Goal: Obtain resource: Obtain resource

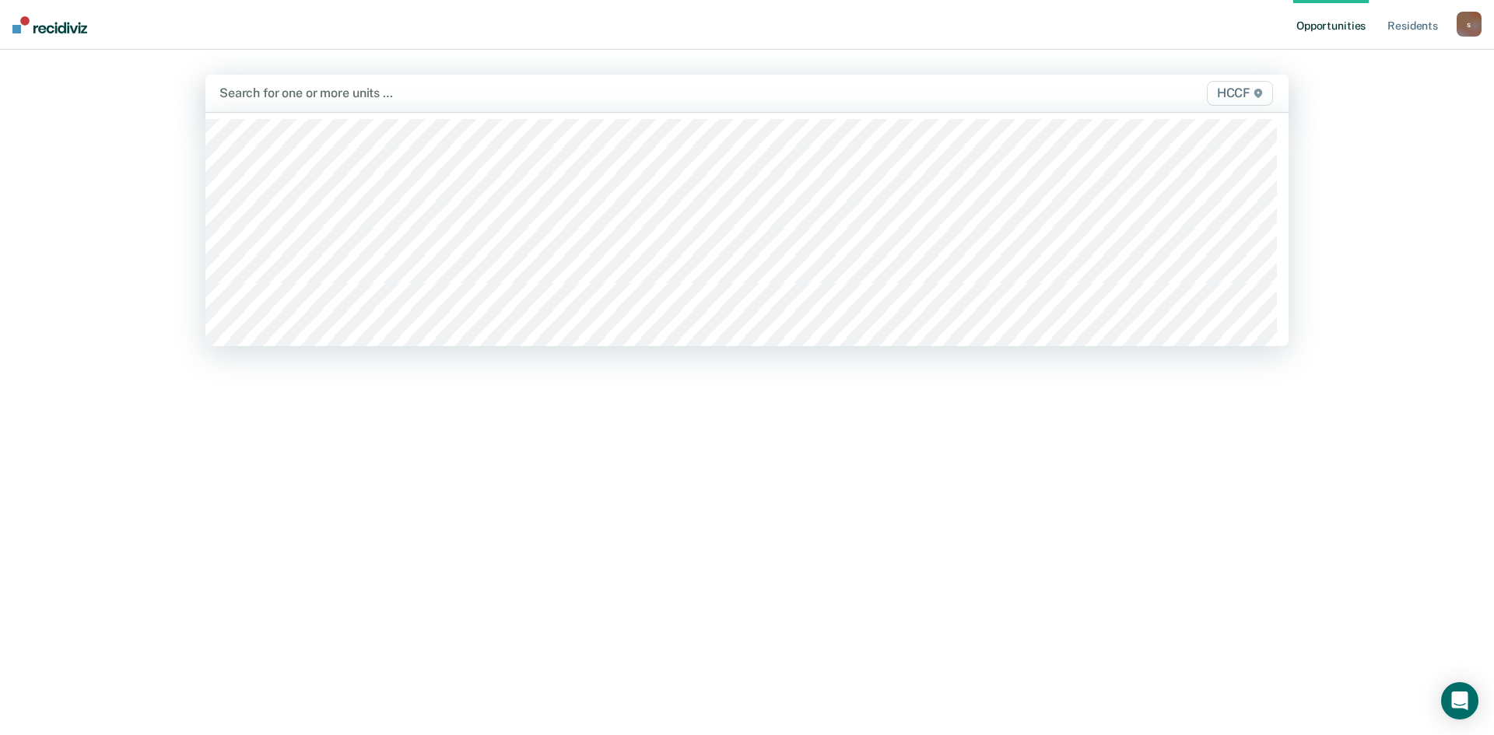
click at [294, 93] on div at bounding box center [588, 93] width 738 height 18
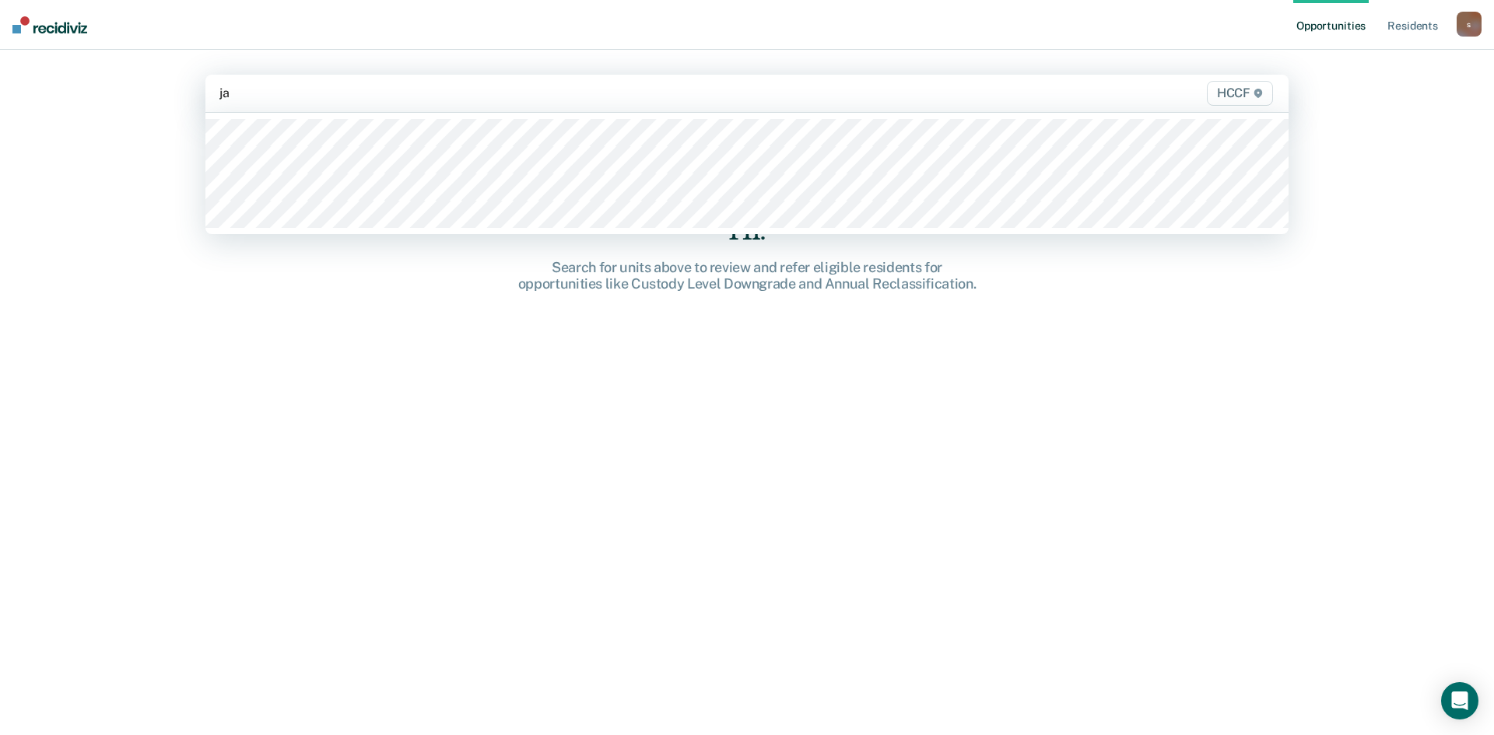
type input "ja2"
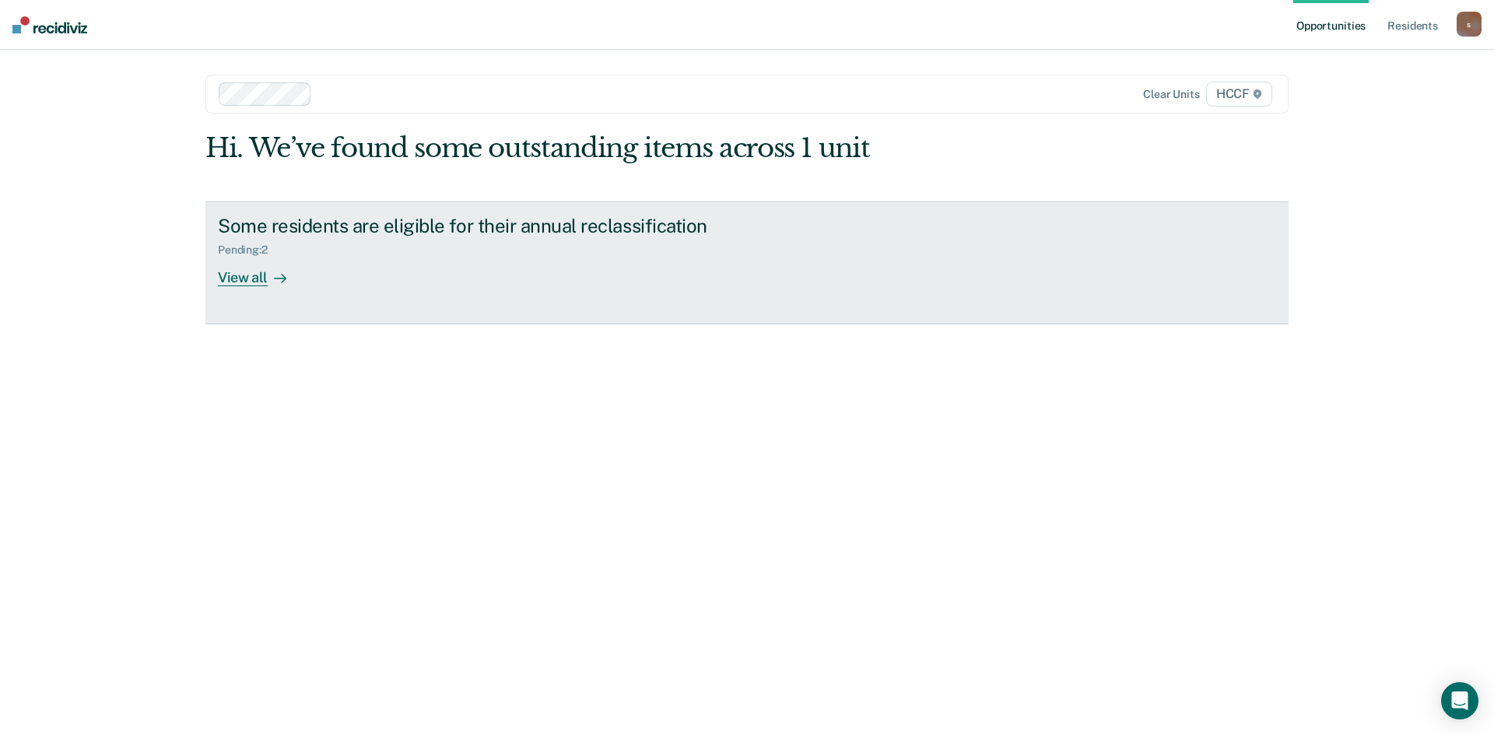
click at [257, 279] on div "View all" at bounding box center [261, 271] width 87 height 30
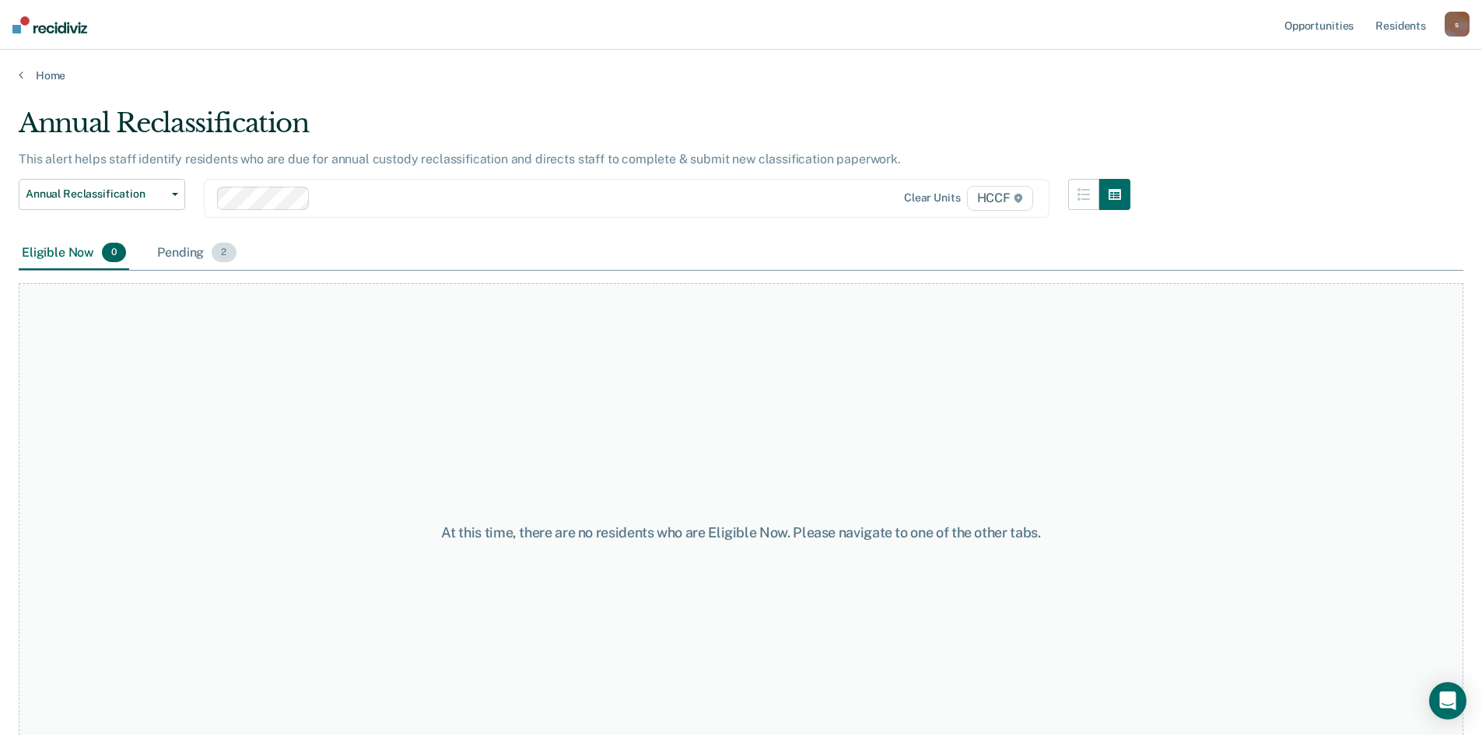
click at [197, 254] on div "Pending 2" at bounding box center [196, 254] width 85 height 34
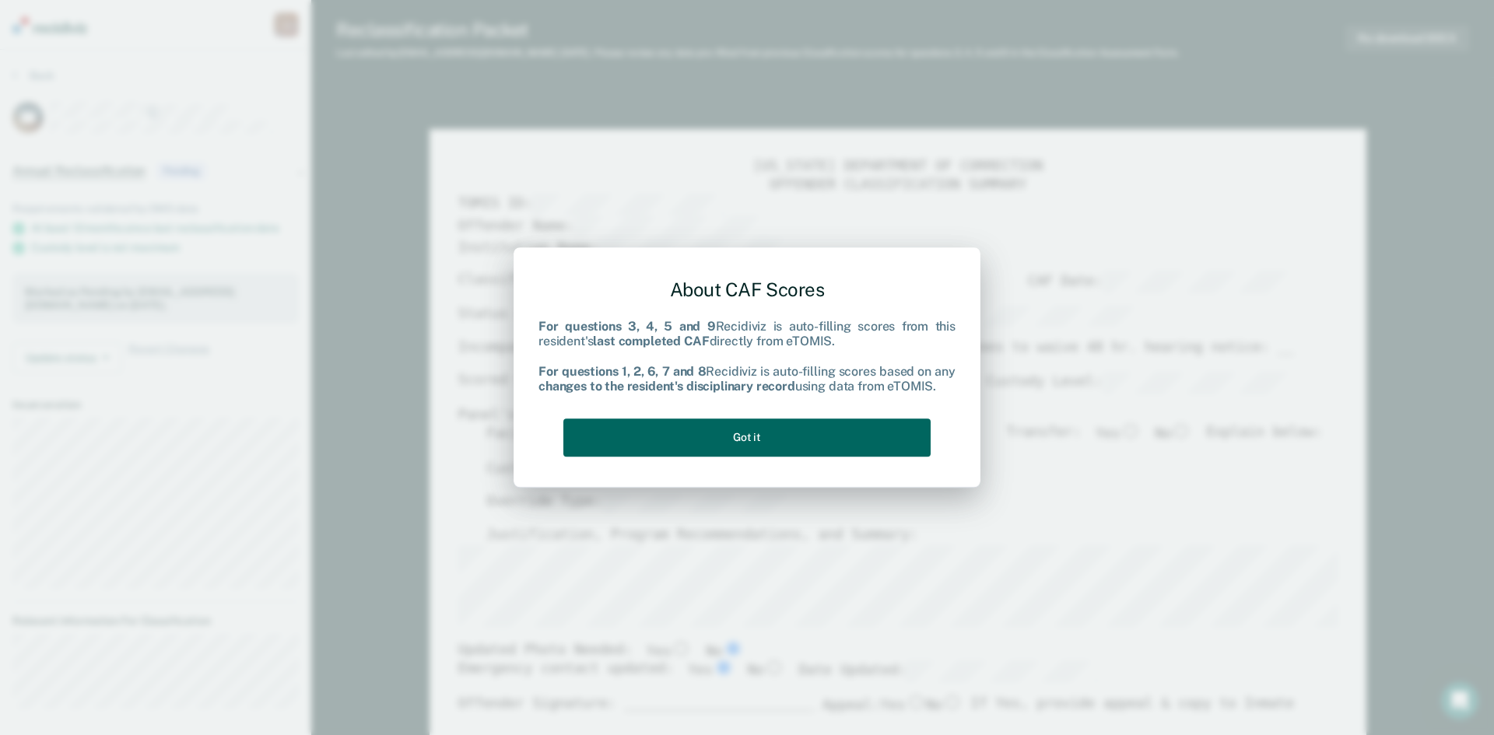
click at [822, 443] on button "Got it" at bounding box center [746, 438] width 367 height 38
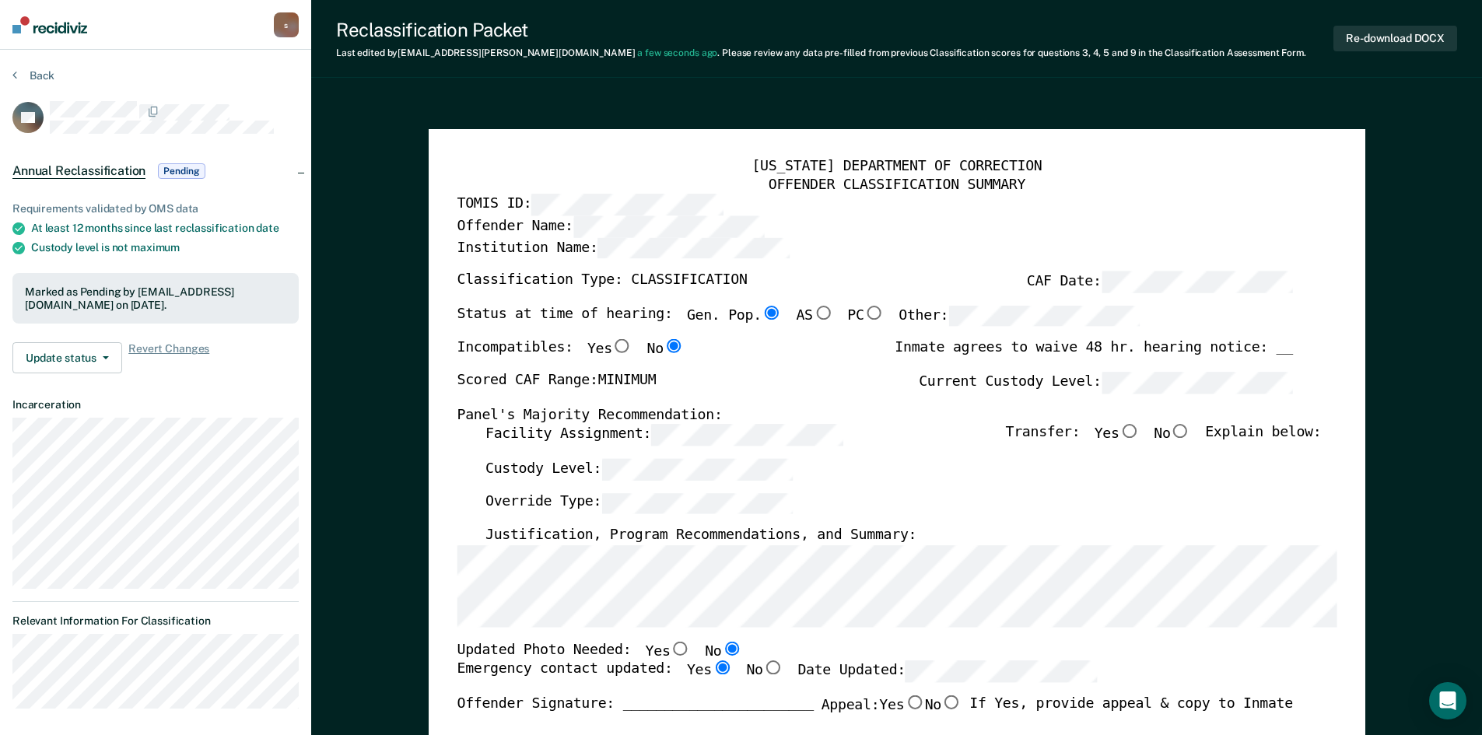
click at [1186, 429] on input "No" at bounding box center [1180, 432] width 20 height 14
type textarea "x"
radio input "true"
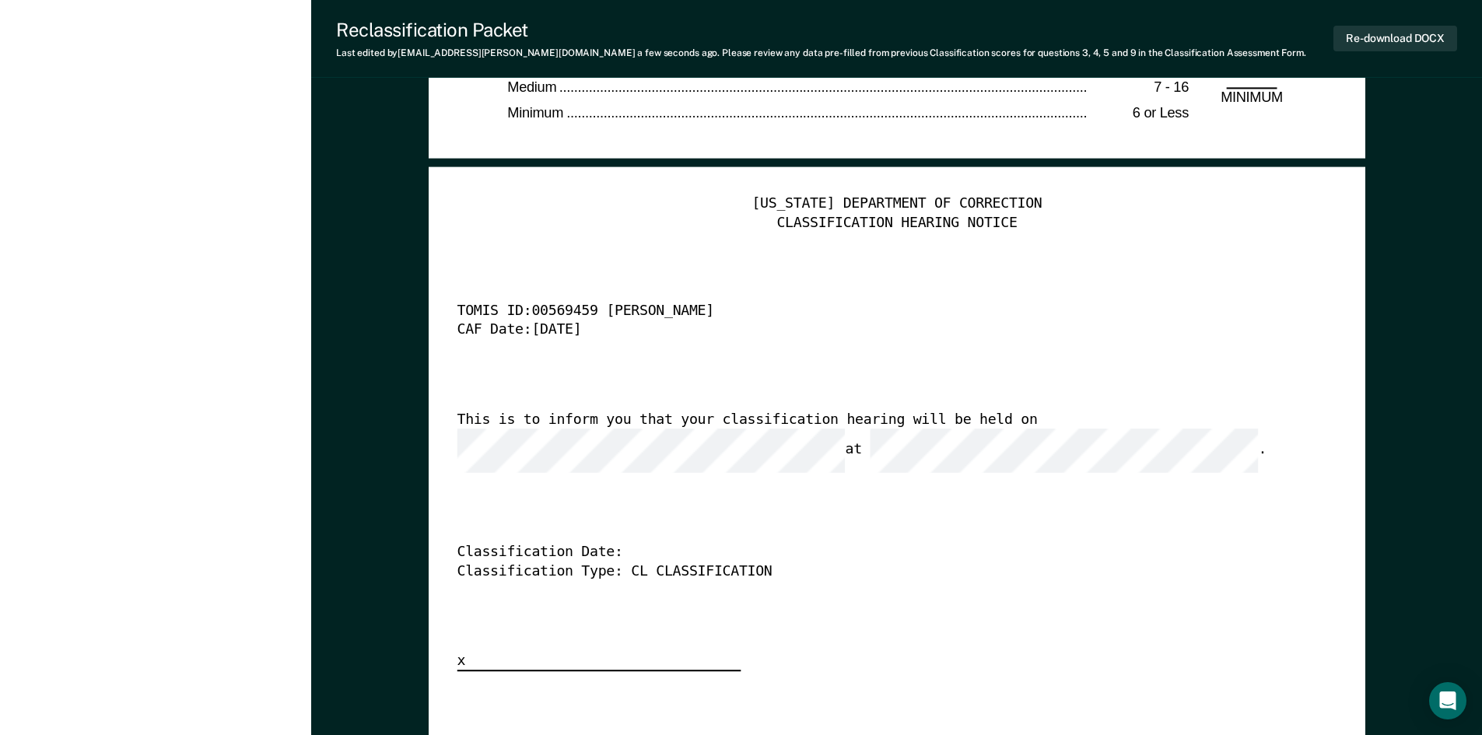
scroll to position [3812, 0]
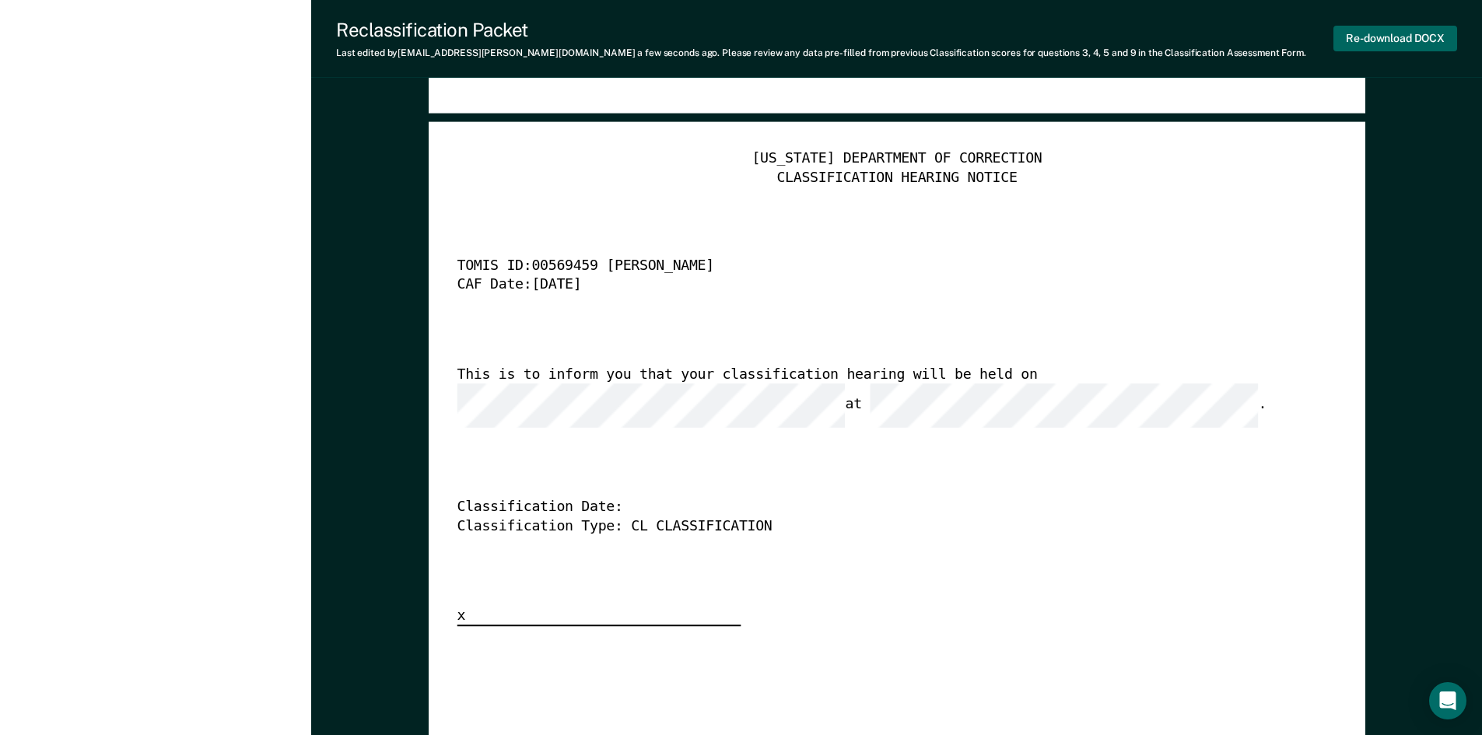
click at [1396, 34] on button "Re-download DOCX" at bounding box center [1396, 39] width 124 height 26
type textarea "x"
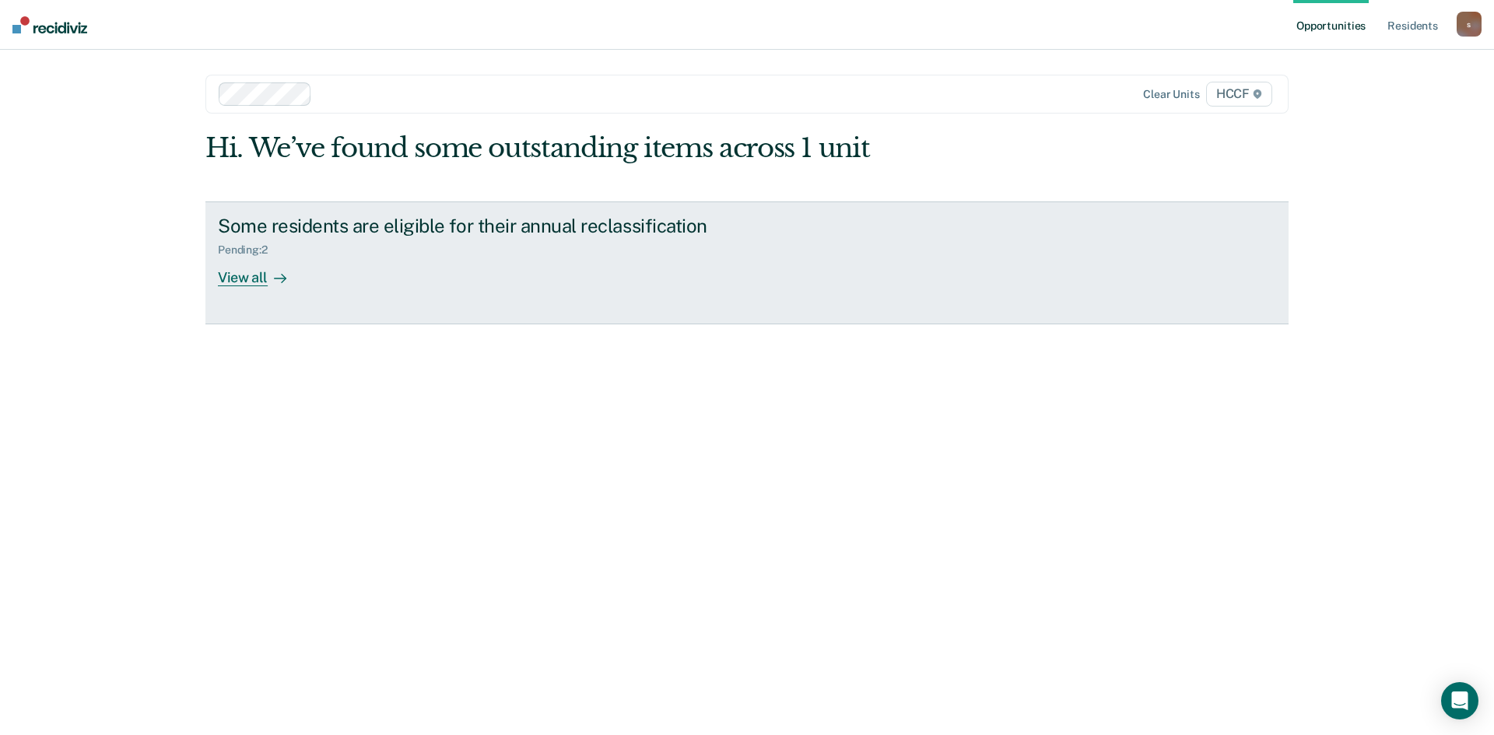
click at [268, 281] on div at bounding box center [277, 277] width 19 height 18
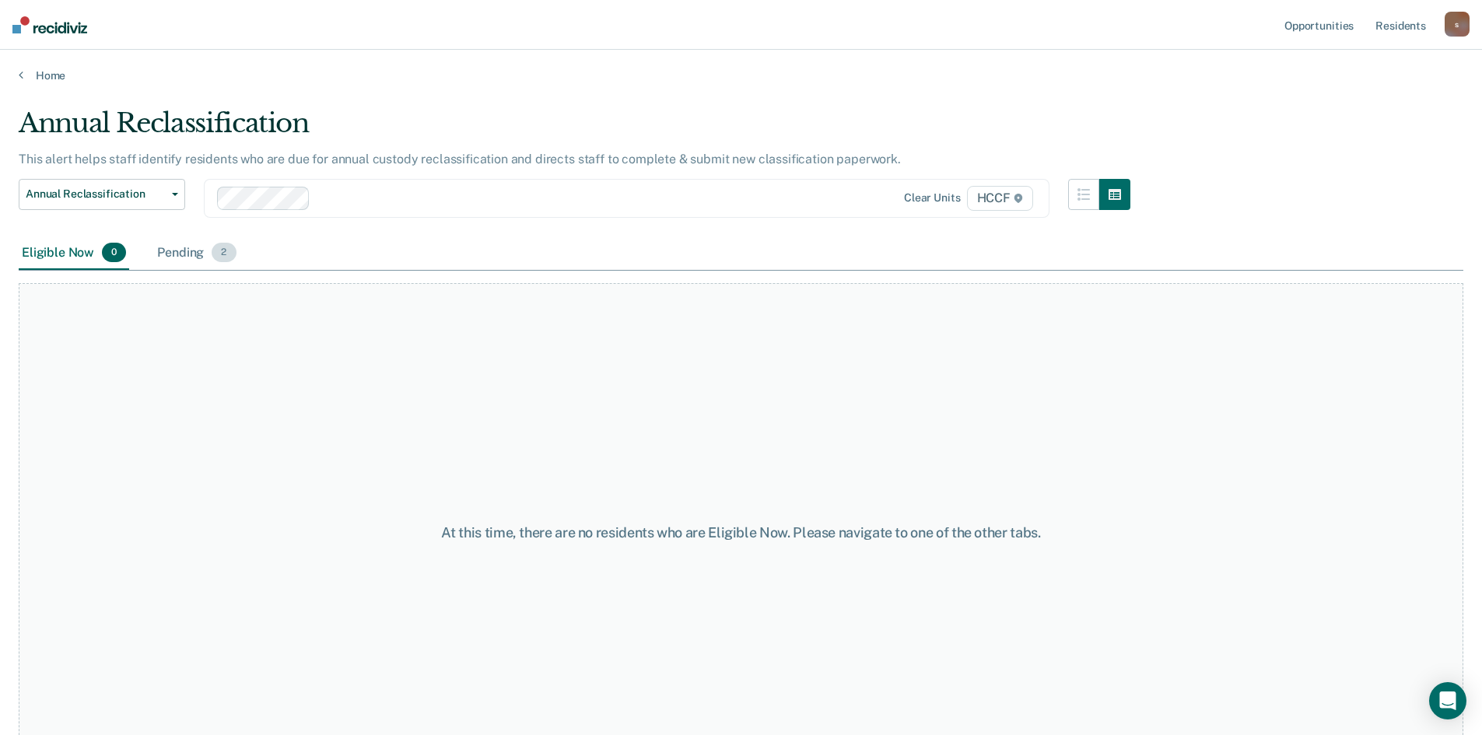
click at [202, 254] on div "Pending 2" at bounding box center [196, 254] width 85 height 34
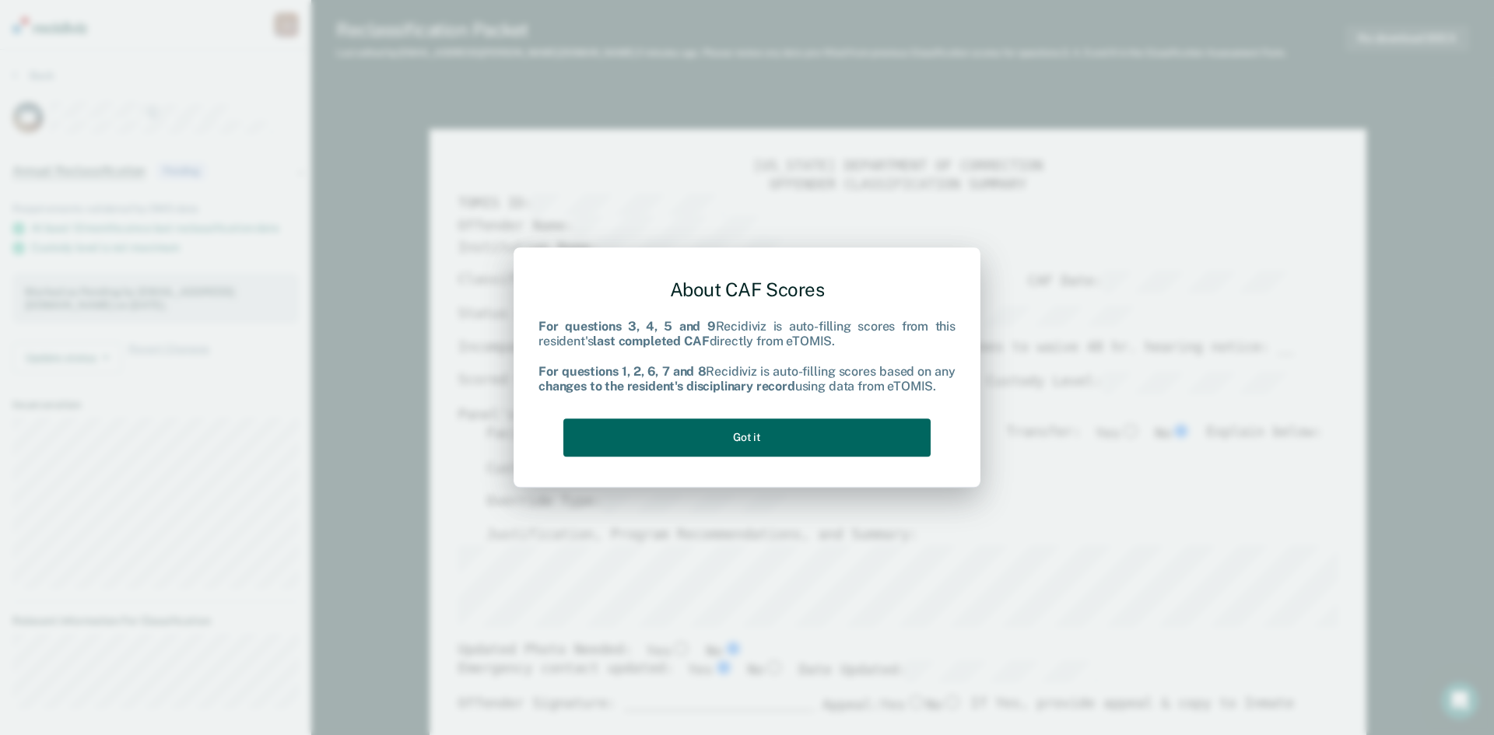
click at [769, 442] on button "Got it" at bounding box center [746, 438] width 367 height 38
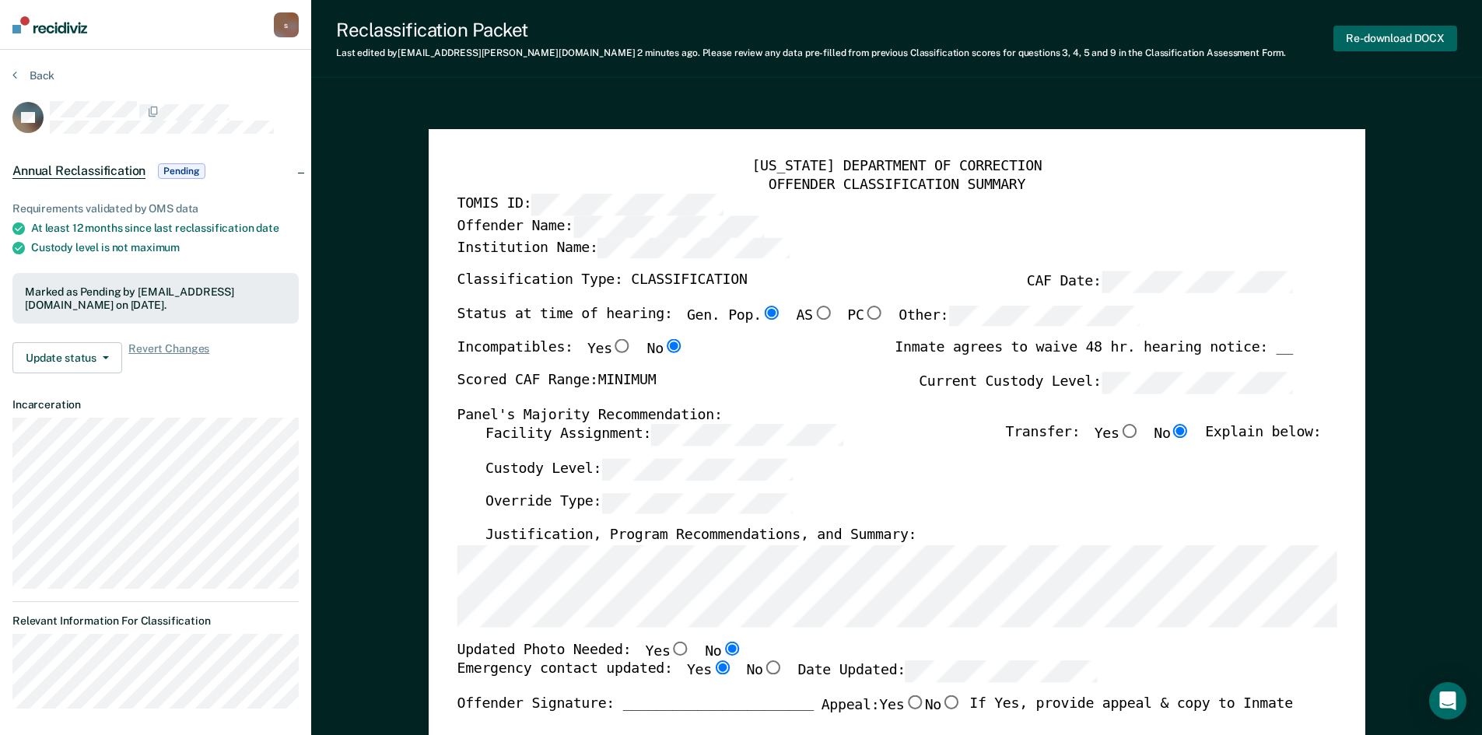
click at [1406, 43] on button "Re-download DOCX" at bounding box center [1396, 39] width 124 height 26
type textarea "x"
